Goal: Task Accomplishment & Management: Complete application form

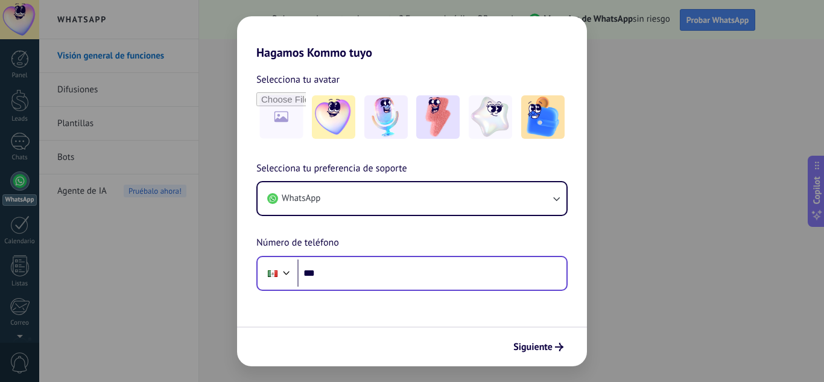
click at [396, 256] on div "Phone ***" at bounding box center [411, 273] width 311 height 35
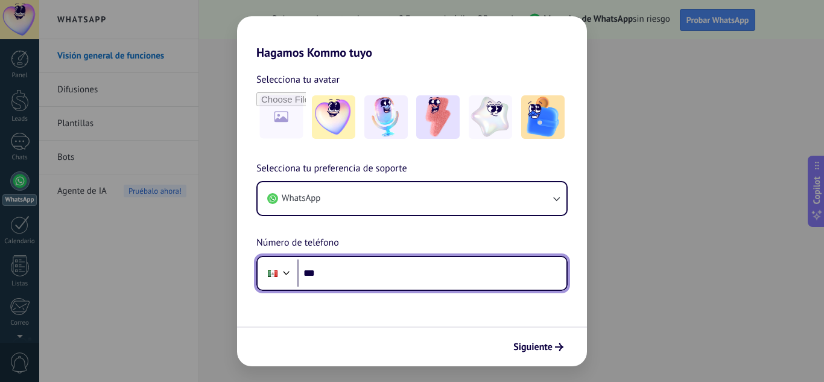
click at [357, 267] on input "***" at bounding box center [431, 273] width 269 height 28
type input "**********"
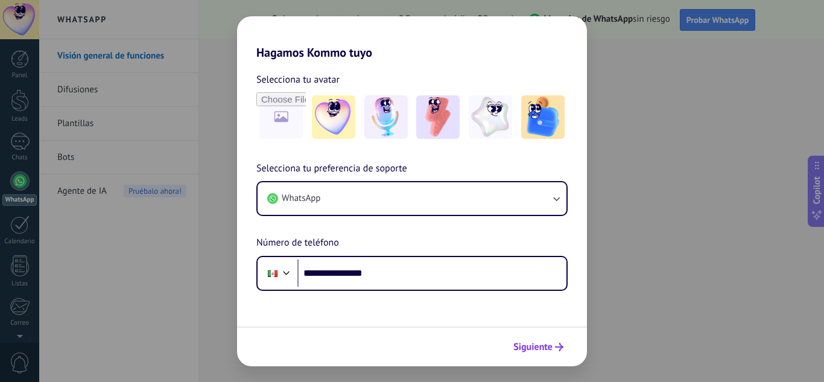
click at [534, 351] on span "Siguiente" at bounding box center [532, 346] width 39 height 8
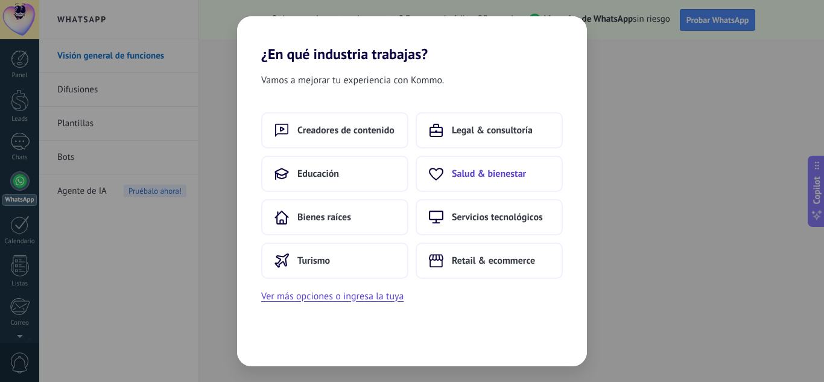
click at [473, 184] on button "Salud & bienestar" at bounding box center [488, 174] width 147 height 36
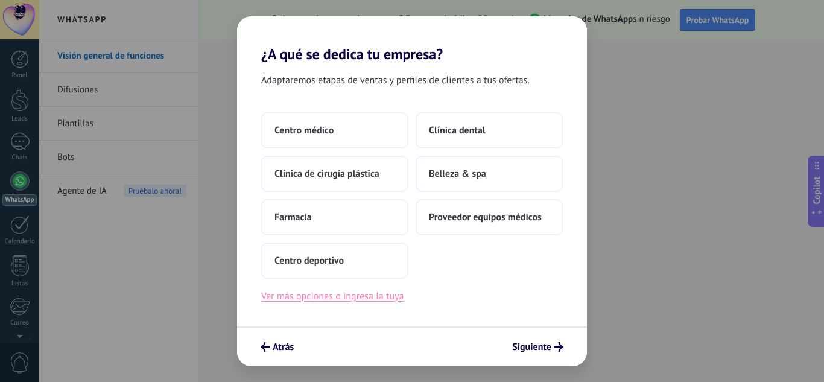
click at [293, 301] on button "Ver más opciones o ingresa la tuya" at bounding box center [332, 296] width 142 height 16
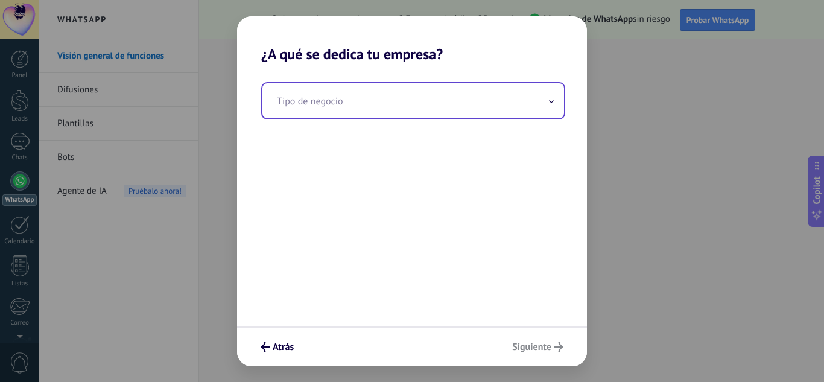
click at [423, 102] on input "text" at bounding box center [412, 100] width 301 height 35
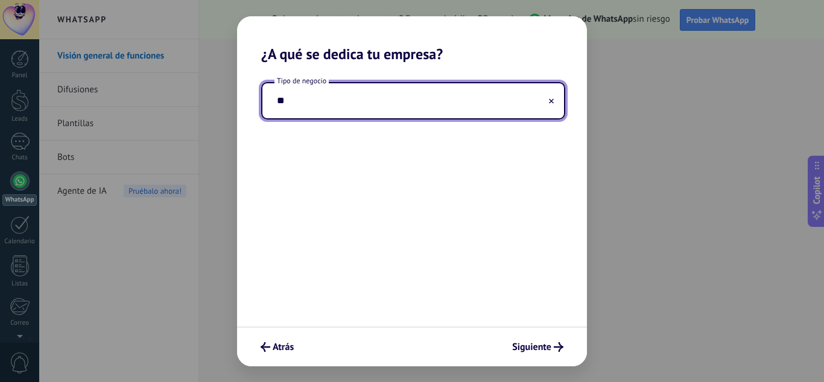
type input "*"
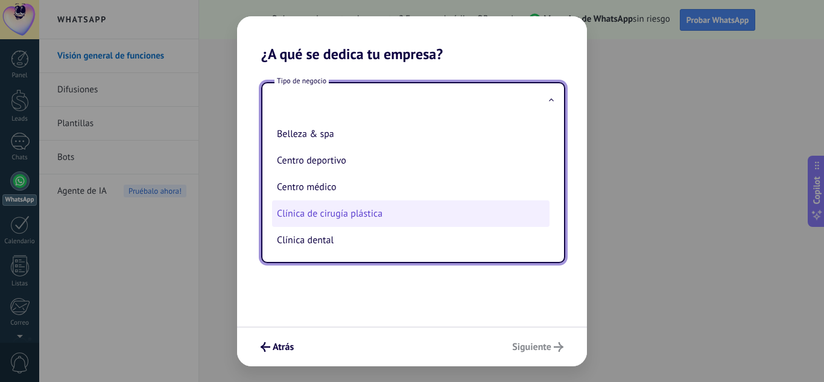
scroll to position [54, 0]
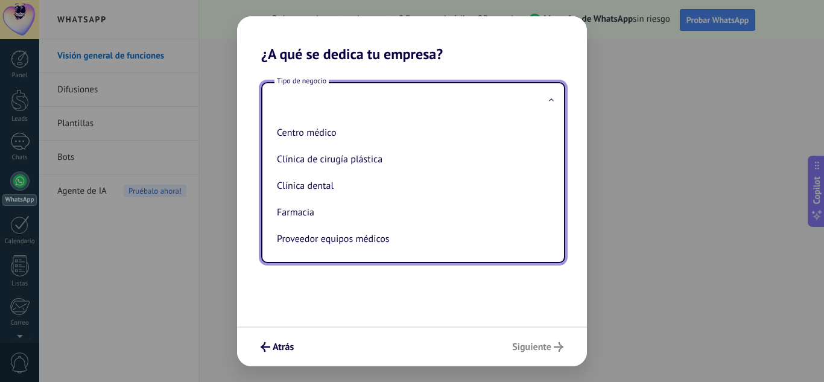
click at [373, 306] on div "Tipo de negocio Belleza & spa Centro deportivo Centro médico Clínica de cirugía…" at bounding box center [412, 194] width 350 height 263
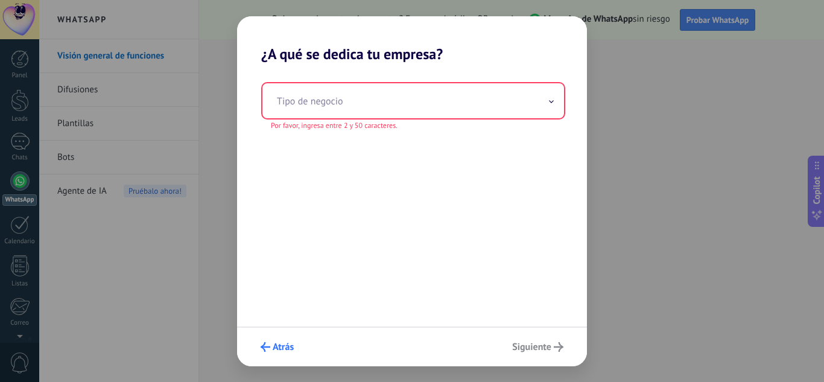
click at [292, 342] on span "Atrás" at bounding box center [283, 346] width 21 height 8
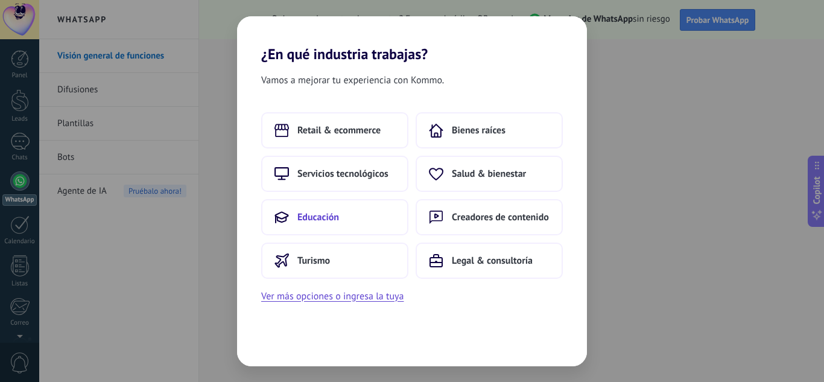
click at [379, 216] on button "Educación" at bounding box center [334, 217] width 147 height 36
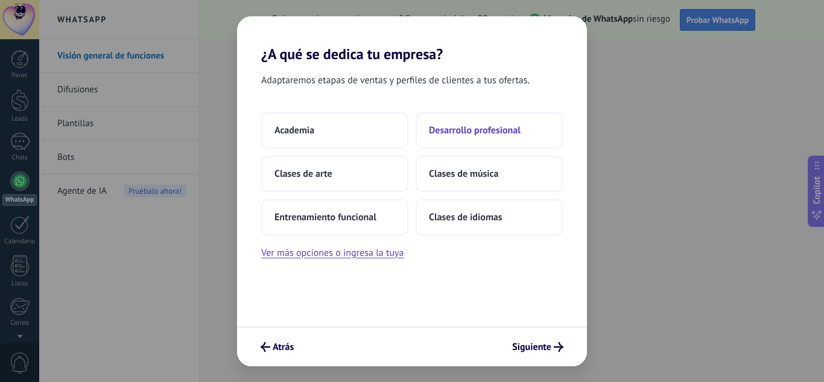
click at [471, 132] on span "Desarrollo profesional" at bounding box center [475, 130] width 92 height 12
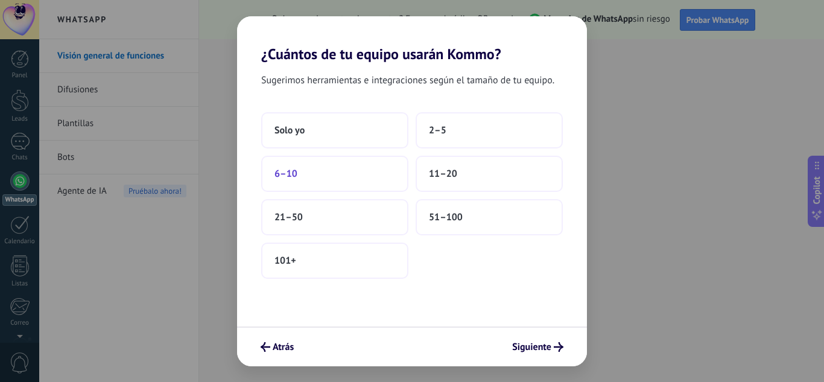
click at [356, 178] on button "6–10" at bounding box center [334, 174] width 147 height 36
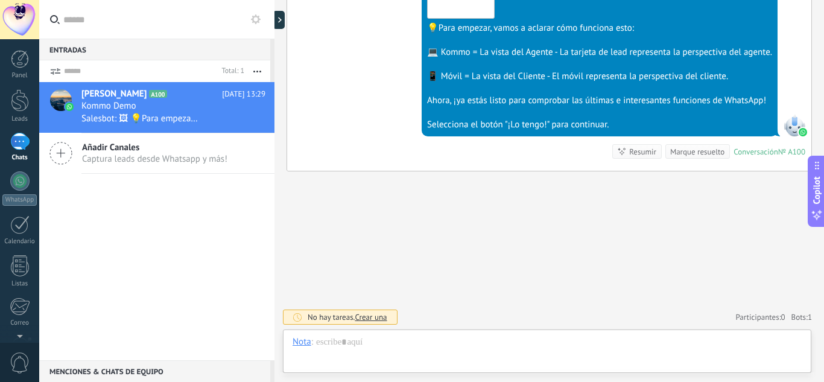
scroll to position [18, 0]
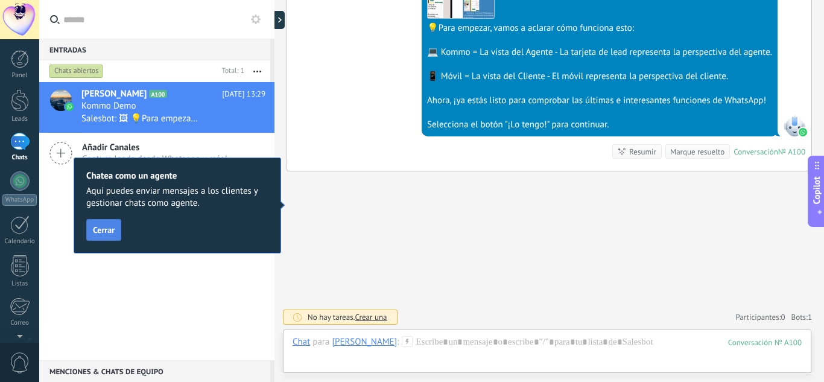
click at [110, 232] on span "Cerrar" at bounding box center [104, 229] width 22 height 8
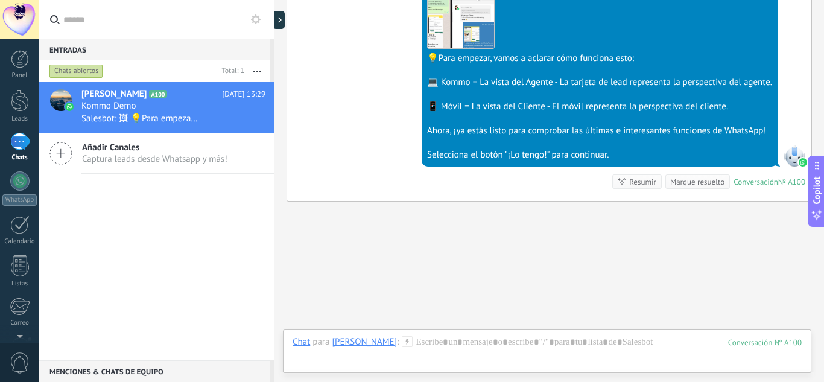
scroll to position [429, 0]
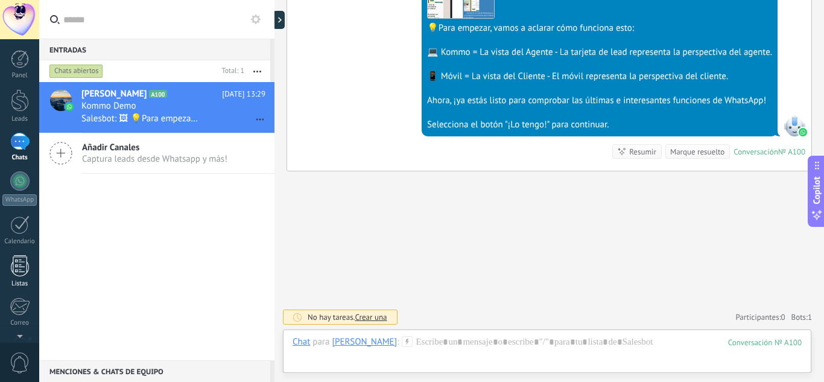
click at [20, 259] on div at bounding box center [20, 265] width 18 height 21
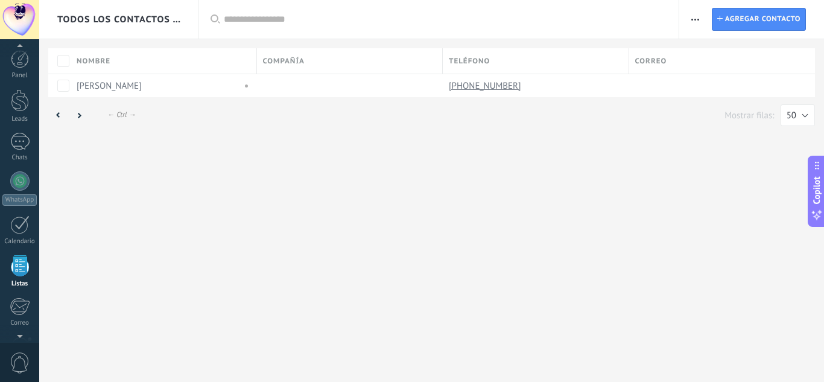
scroll to position [75, 0]
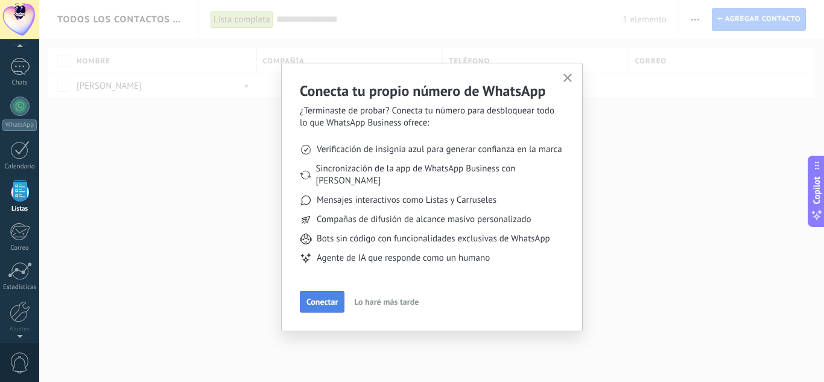
click at [329, 297] on span "Conectar" at bounding box center [321, 301] width 31 height 8
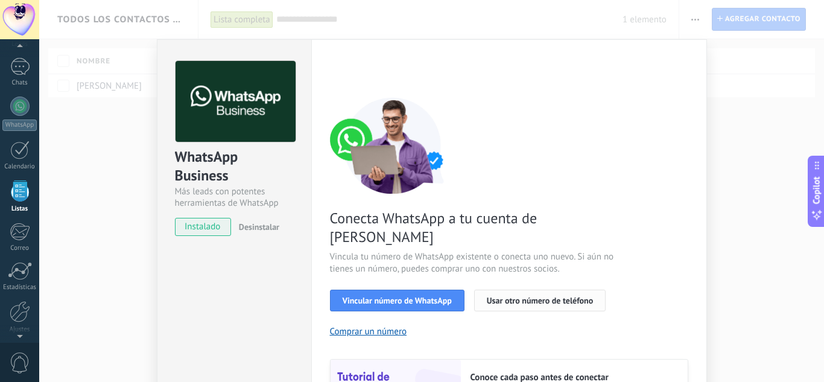
click at [516, 296] on span "Usar otro número de teléfono" at bounding box center [540, 300] width 106 height 8
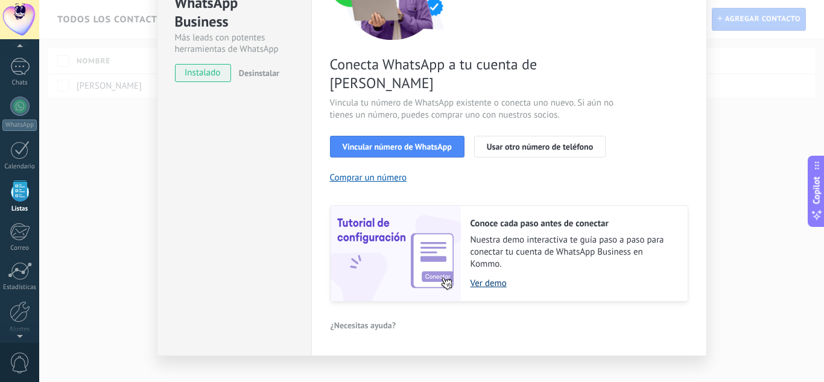
click at [490, 277] on link "Ver demo" at bounding box center [572, 282] width 205 height 11
